Goal: Task Accomplishment & Management: Manage account settings

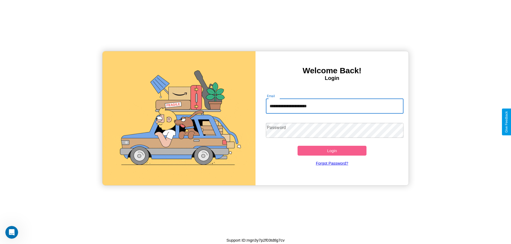
type input "**********"
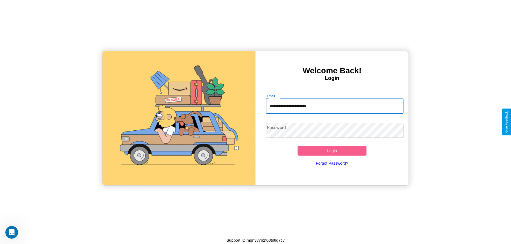
click at [332, 151] on button "Login" at bounding box center [331, 151] width 69 height 10
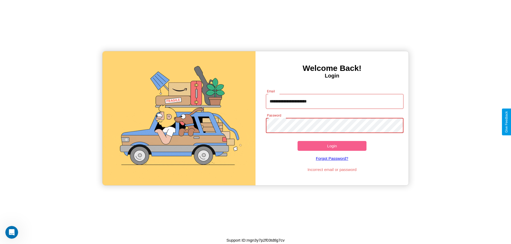
click at [332, 146] on button "Login" at bounding box center [331, 146] width 69 height 10
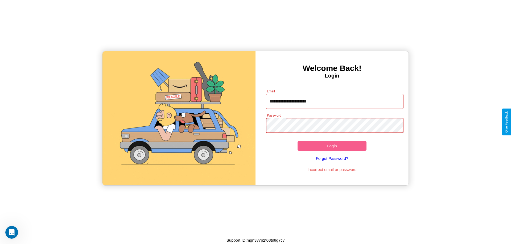
click at [332, 146] on button "Login" at bounding box center [331, 146] width 69 height 10
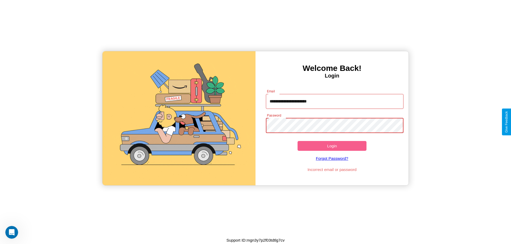
click at [332, 146] on button "Login" at bounding box center [331, 146] width 69 height 10
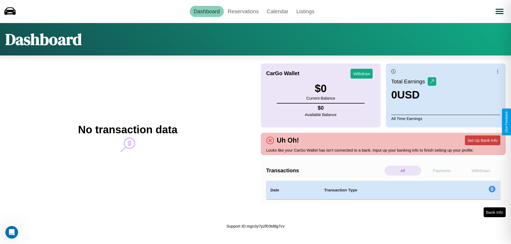
click at [482, 140] on button "Set Up Bank Info" at bounding box center [482, 141] width 35 height 10
